Goal: Check status: Check status

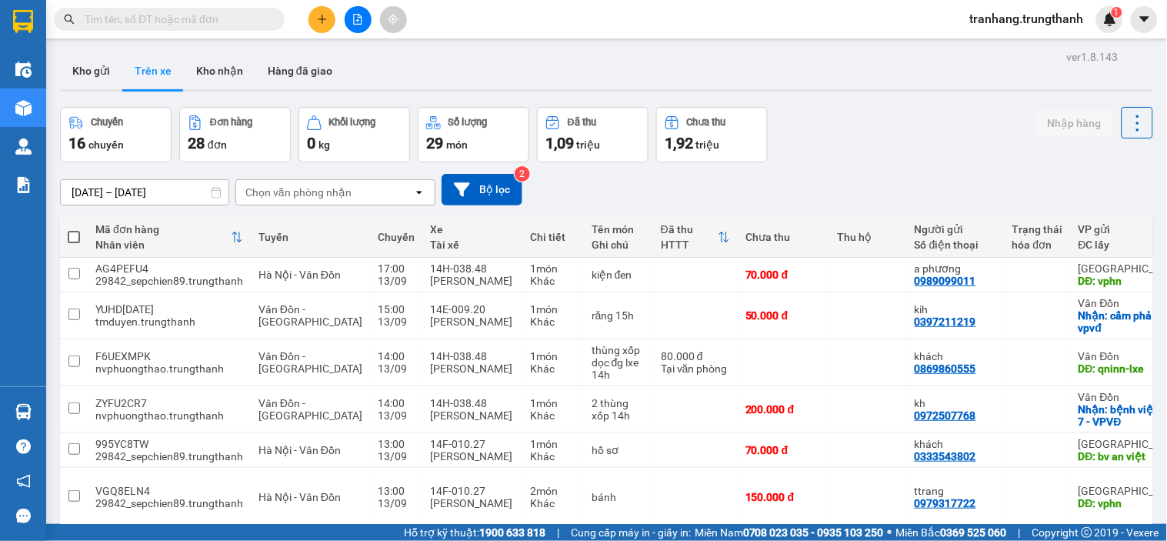
click at [75, 190] on input "[DATE] – [DATE]" at bounding box center [145, 192] width 168 height 25
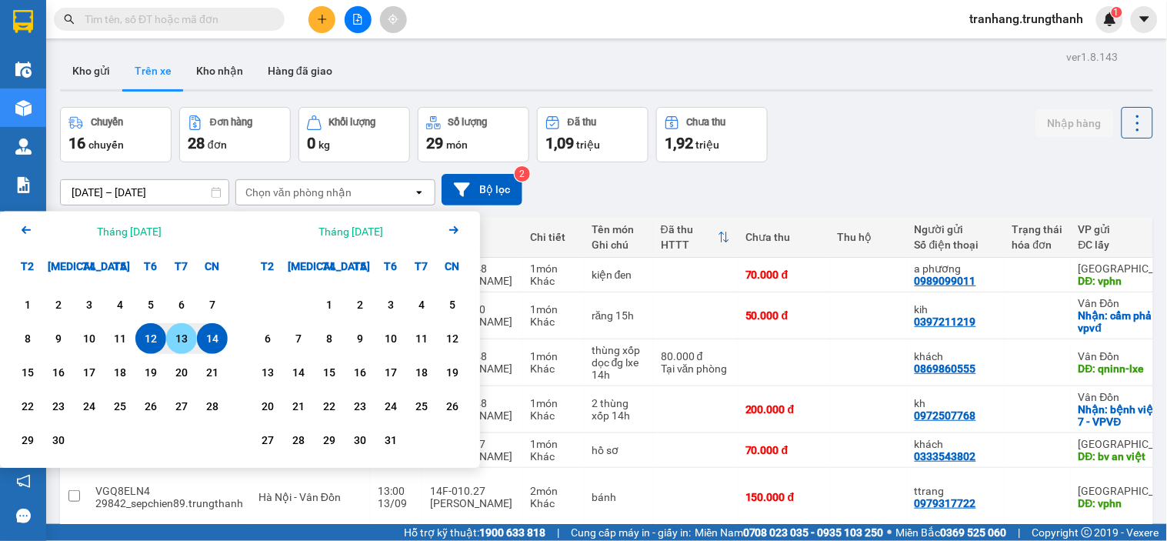
click at [179, 336] on div "13" at bounding box center [182, 338] width 22 height 18
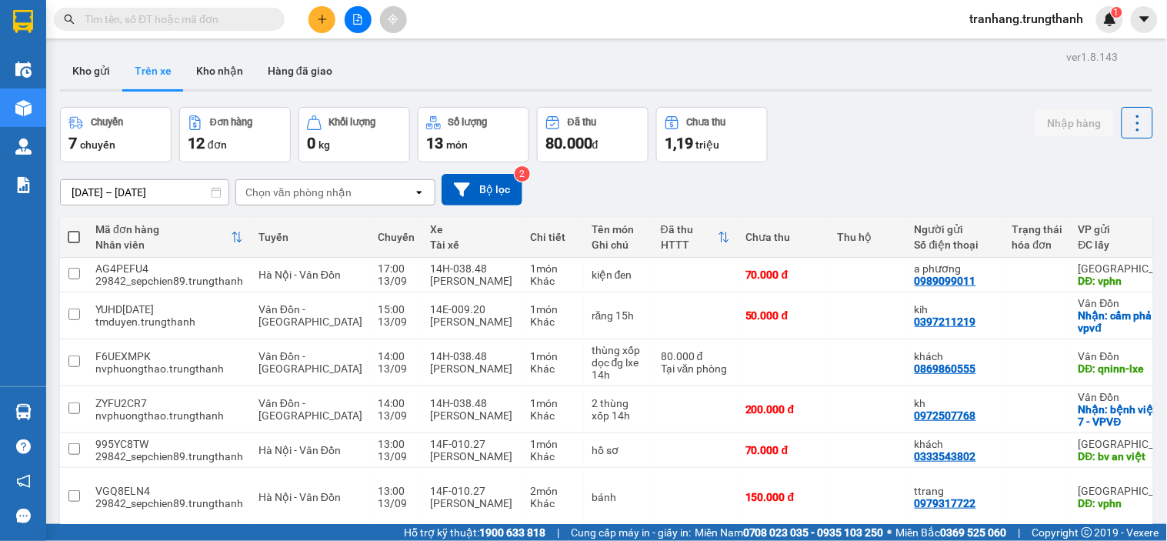
click at [102, 185] on input "[DATE] – [DATE]" at bounding box center [145, 192] width 168 height 25
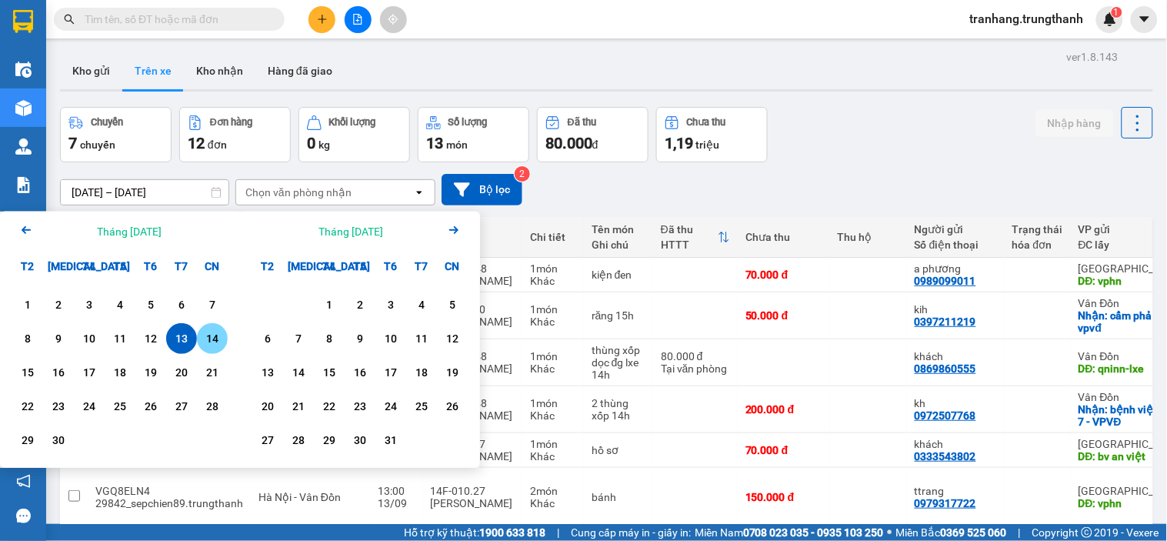
click at [213, 339] on div "14" at bounding box center [212, 338] width 22 height 18
type input "[DATE] – [DATE]"
